Goal: Find specific page/section: Find specific page/section

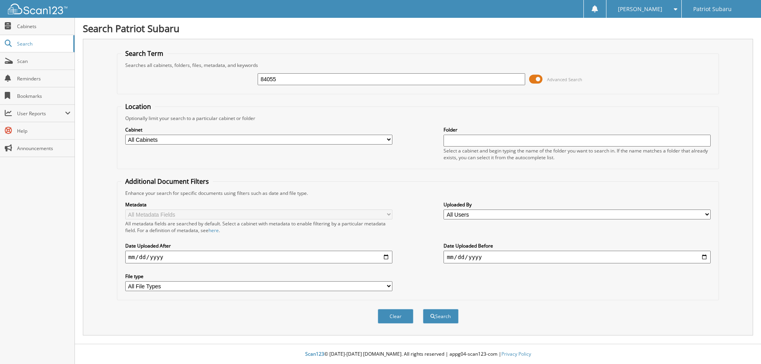
type input "84055"
click at [423, 309] on button "Search" at bounding box center [441, 316] width 36 height 15
